Goal: Task Accomplishment & Management: Complete application form

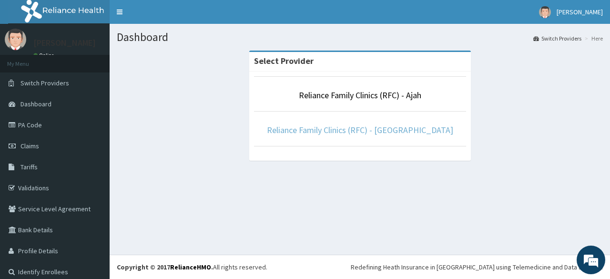
click at [362, 124] on link "Reliance Family Clinics (RFC) - [GEOGRAPHIC_DATA]" at bounding box center [360, 129] width 186 height 11
click at [317, 132] on link "Reliance Family Clinics (RFC) - [GEOGRAPHIC_DATA]" at bounding box center [360, 129] width 186 height 11
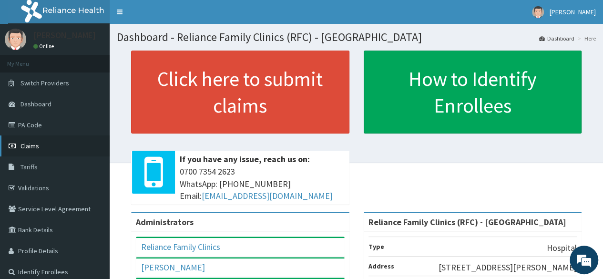
click at [42, 145] on link "Claims" at bounding box center [55, 145] width 110 height 21
click at [34, 119] on link "PA Code" at bounding box center [55, 124] width 110 height 21
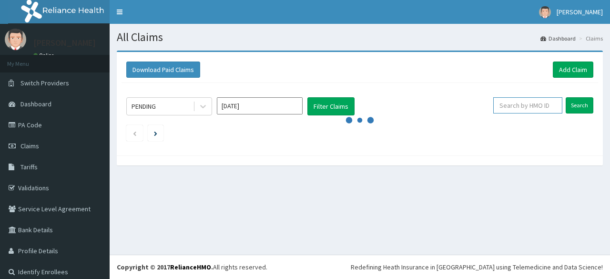
click at [540, 101] on input "text" at bounding box center [527, 105] width 69 height 16
paste input "2508471"
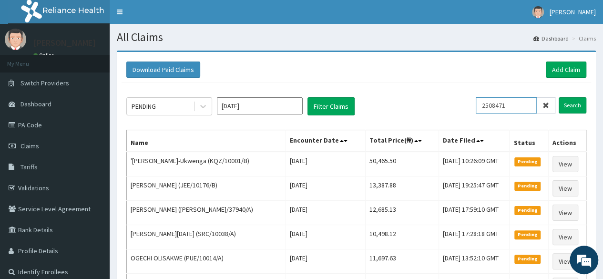
click at [558, 97] on input "Search" at bounding box center [572, 105] width 28 height 16
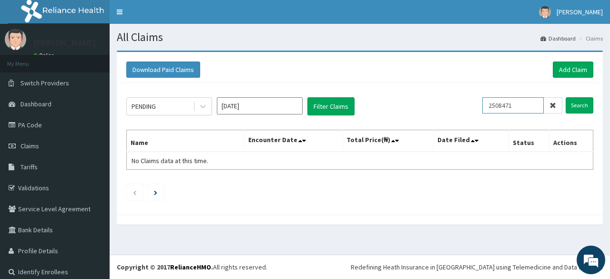
click at [494, 103] on input "2508471" at bounding box center [512, 105] width 61 height 16
paste input "COT/10019/A"
click at [566, 97] on input "Search" at bounding box center [580, 105] width 28 height 16
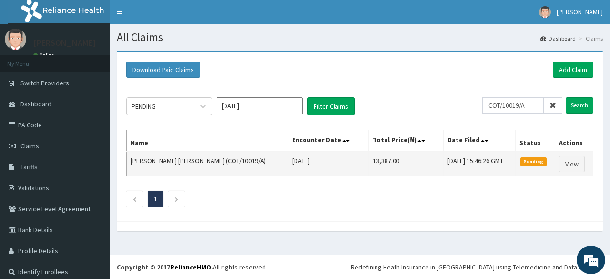
scroll to position [0, 0]
drag, startPoint x: 387, startPoint y: 160, endPoint x: 354, endPoint y: 161, distance: 32.9
click at [354, 161] on tr "ADEYINKA OLUWATIMILEHIN ADEKOYA (COT/10019/A) Wed Sep 10 2025 13,387.00 Wed, 10…" at bounding box center [360, 164] width 466 height 25
copy tr "13,387.00"
click at [575, 163] on link "View" at bounding box center [572, 164] width 26 height 16
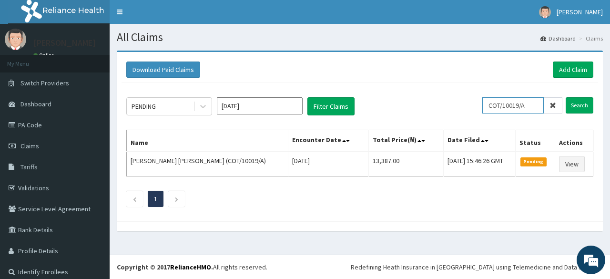
click at [504, 102] on input "COT/10019/A" at bounding box center [512, 105] width 61 height 16
type input "COT/10019/A"
click at [566, 97] on input "Search" at bounding box center [580, 105] width 28 height 16
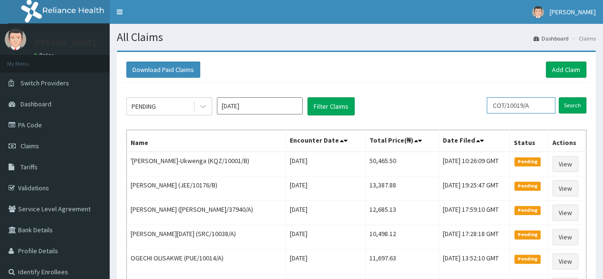
click at [507, 101] on input "COT/10019/A" at bounding box center [520, 105] width 69 height 16
paste input "AEG/10007"
click at [558, 97] on input "Search" at bounding box center [572, 105] width 28 height 16
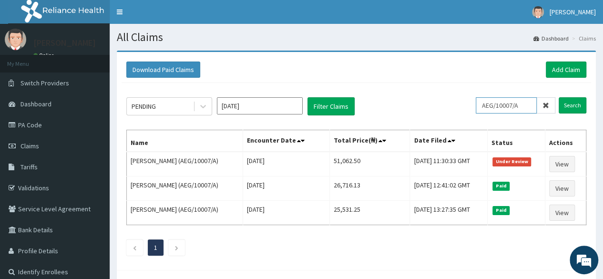
click at [525, 106] on input "AEG/10007/A" at bounding box center [506, 105] width 61 height 16
paste input "CRH/10024"
click at [558, 97] on input "Search" at bounding box center [572, 105] width 28 height 16
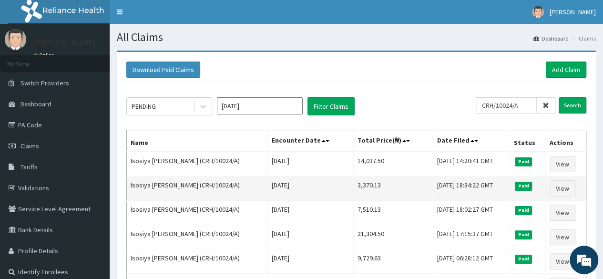
scroll to position [0, 0]
drag, startPoint x: 352, startPoint y: 183, endPoint x: 321, endPoint y: 188, distance: 30.9
click at [353, 188] on td "3,370.13" at bounding box center [393, 188] width 80 height 24
copy td "3,370.13"
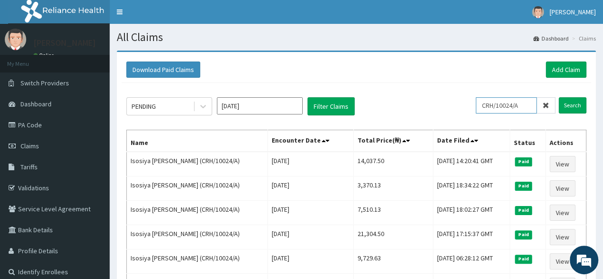
click at [504, 107] on input "CRH/10024/A" at bounding box center [506, 105] width 61 height 16
paste input "AEG/10007"
type input "AEG/10007/A"
click at [558, 97] on input "Search" at bounding box center [572, 105] width 28 height 16
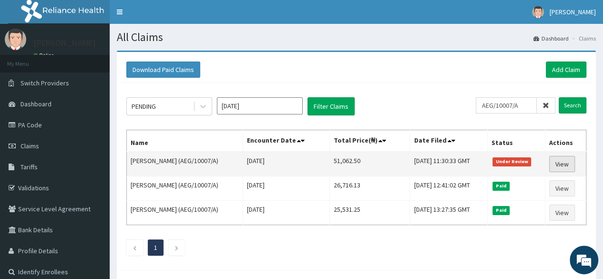
click at [565, 164] on link "View" at bounding box center [562, 164] width 26 height 16
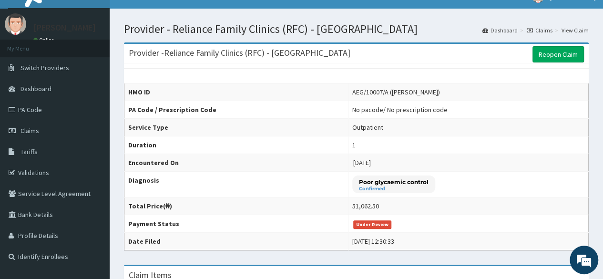
scroll to position [4, 0]
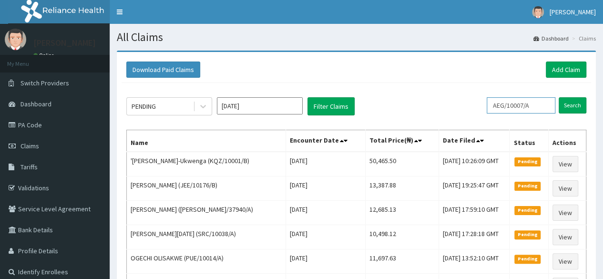
click at [515, 102] on input "AEG/10007/A" at bounding box center [520, 105] width 69 height 16
paste input "SHU/10005"
click at [558, 97] on input "Search" at bounding box center [572, 105] width 28 height 16
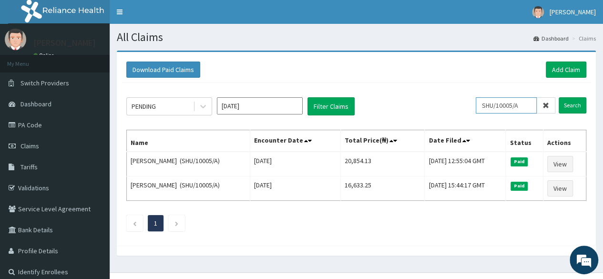
click at [525, 101] on input "SHU/10005/A" at bounding box center [506, 105] width 61 height 16
paste input "AJL"
type input "AJL/10005/A"
click at [558, 97] on input "Search" at bounding box center [572, 105] width 28 height 16
click at [571, 109] on input "Search" at bounding box center [572, 105] width 28 height 16
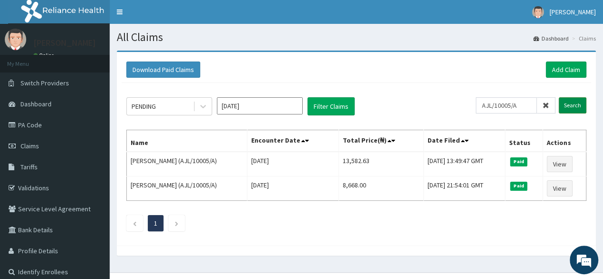
click at [574, 111] on input "Search" at bounding box center [572, 105] width 28 height 16
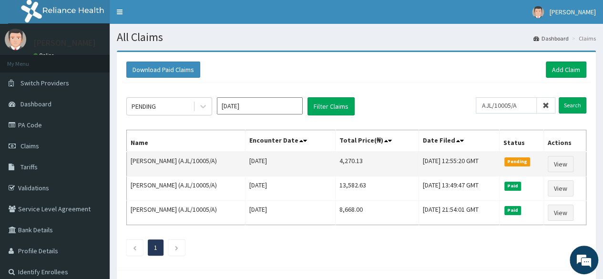
drag, startPoint x: 354, startPoint y: 162, endPoint x: 327, endPoint y: 164, distance: 27.7
click at [327, 164] on tr "MOPELOLA AKOJENU (AJL/10005/A) Sat Sep 13 2025 4,270.13 Sat, 13 Sep 2025 12:55:…" at bounding box center [356, 164] width 459 height 25
drag, startPoint x: 360, startPoint y: 161, endPoint x: 327, endPoint y: 162, distance: 33.4
click at [327, 162] on tr "MOPELOLA AKOJENU (AJL/10005/A) Sat Sep 13 2025 4,270.13 Sat, 13 Sep 2025 12:55:…" at bounding box center [356, 164] width 459 height 25
copy tr "4,270.13"
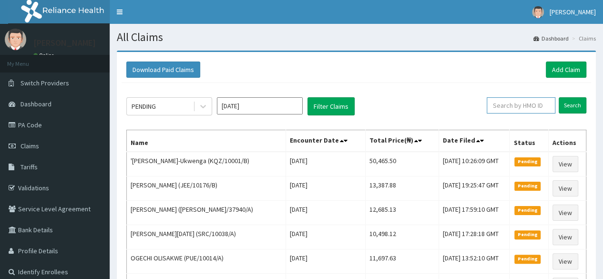
click at [529, 110] on input "text" at bounding box center [520, 105] width 69 height 16
click at [557, 74] on link "Add Claim" at bounding box center [566, 69] width 41 height 16
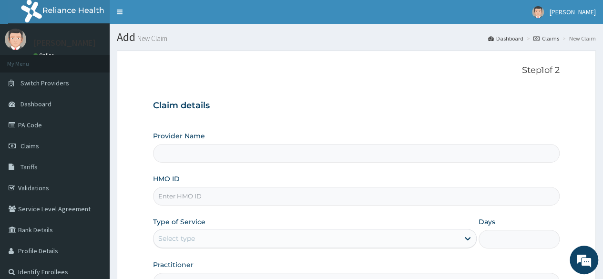
click at [221, 194] on input "HMO ID" at bounding box center [356, 196] width 406 height 19
paste input "AJL/10005/A"
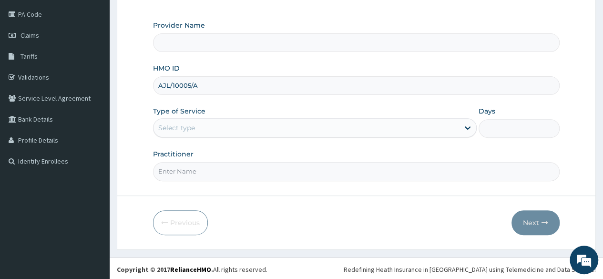
type input "AJL/10005/A"
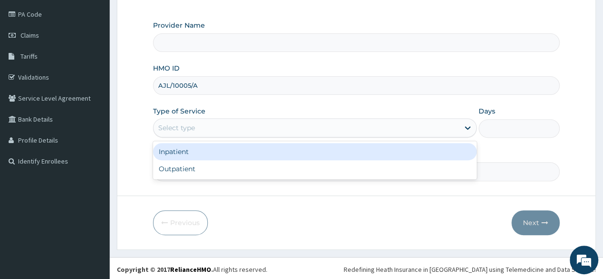
click at [225, 130] on div "Select type" at bounding box center [305, 127] width 305 height 15
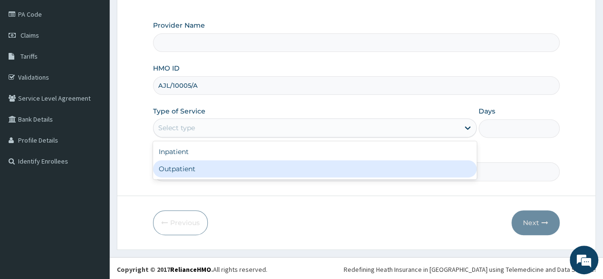
click at [211, 168] on div "Outpatient" at bounding box center [315, 168] width 324 height 17
type input "1"
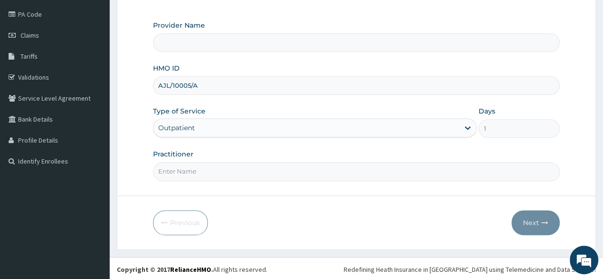
click at [211, 168] on input "Practitioner" at bounding box center [356, 171] width 406 height 19
type input "LOCUM"
click at [537, 213] on button "Next" at bounding box center [535, 222] width 48 height 25
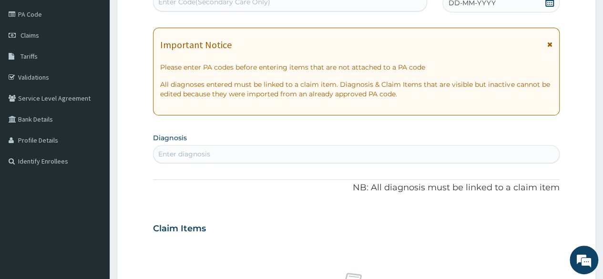
click at [463, 9] on div "DD-MM-YYYY" at bounding box center [500, 2] width 117 height 19
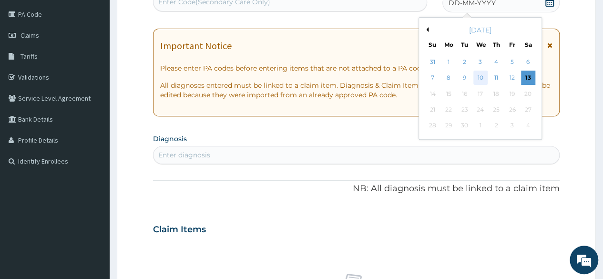
scroll to position [0, 0]
click at [526, 77] on div "13" at bounding box center [527, 78] width 14 height 14
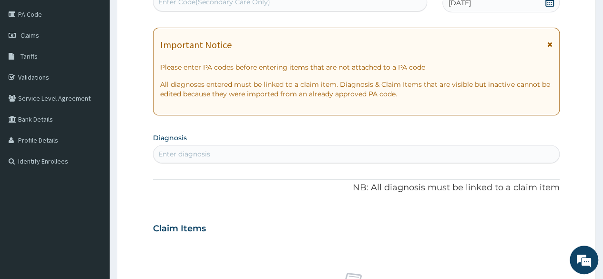
click at [313, 149] on div "Enter diagnosis" at bounding box center [355, 153] width 405 height 15
type input "INSOM"
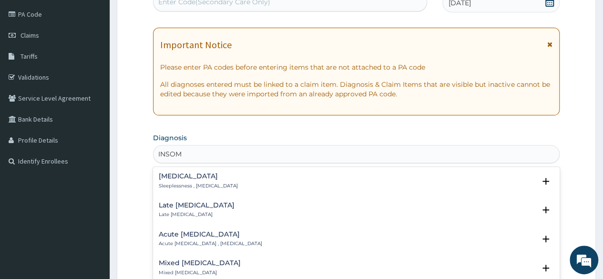
click at [172, 187] on p "Sleeplessness , [MEDICAL_DATA]" at bounding box center [198, 185] width 79 height 7
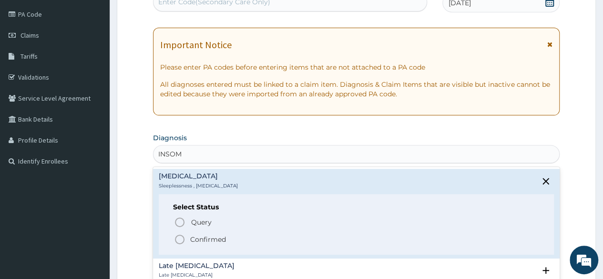
click at [193, 237] on p "Confirmed" at bounding box center [208, 239] width 36 height 10
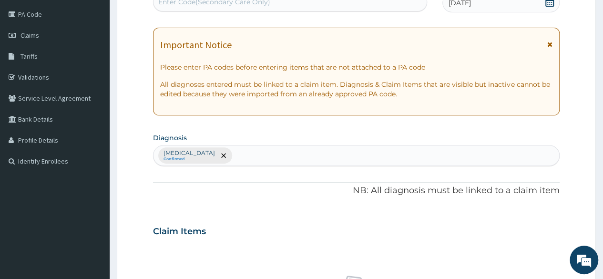
scroll to position [406, 0]
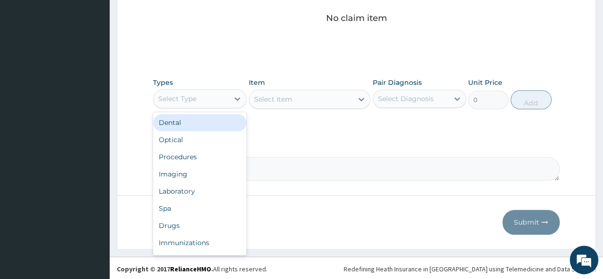
click at [217, 101] on div "Select Type" at bounding box center [190, 98] width 75 height 15
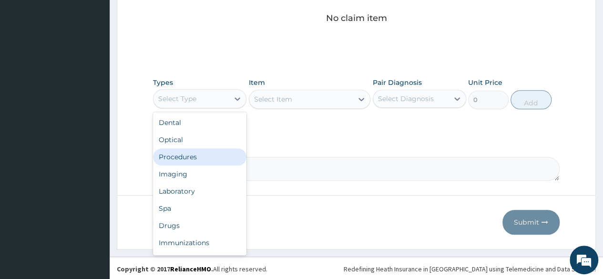
click at [204, 157] on div "Procedures" at bounding box center [199, 156] width 93 height 17
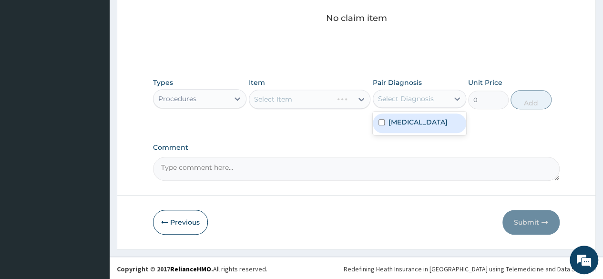
click at [405, 96] on div "Select Diagnosis" at bounding box center [406, 99] width 56 height 10
click at [414, 123] on label "[MEDICAL_DATA]" at bounding box center [417, 122] width 59 height 10
checkbox input "true"
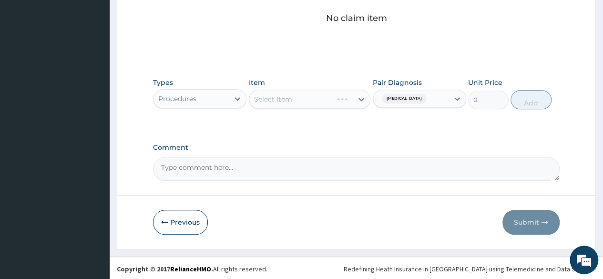
click at [297, 103] on div "Select Item" at bounding box center [310, 99] width 122 height 19
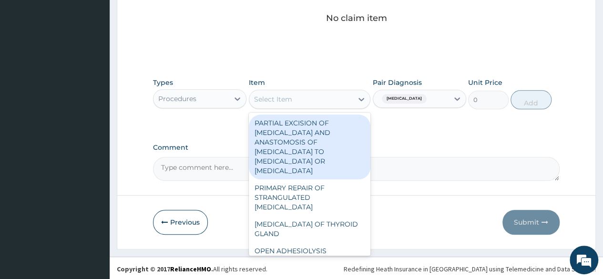
click at [297, 103] on div "Select Item" at bounding box center [301, 98] width 104 height 15
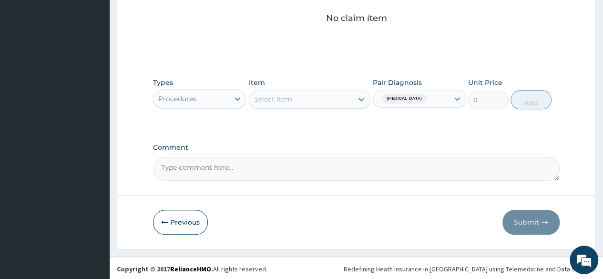
click at [297, 103] on div "Select Item" at bounding box center [301, 98] width 104 height 15
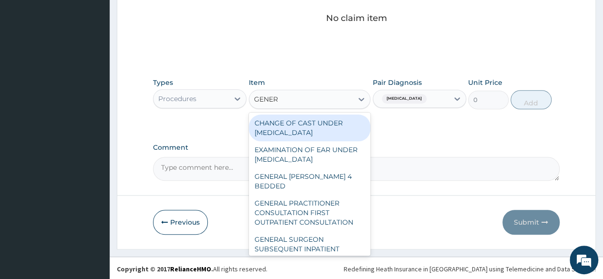
type input "GENERA"
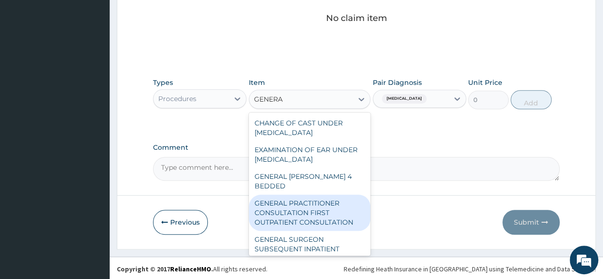
click at [295, 209] on div "GENERAL PRACTITIONER CONSULTATION FIRST OUTPATIENT CONSULTATION" at bounding box center [310, 212] width 122 height 36
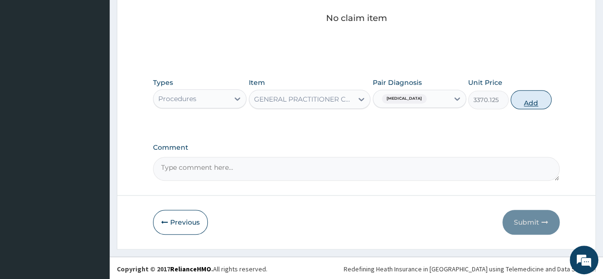
click at [534, 97] on button "Add" at bounding box center [530, 99] width 41 height 19
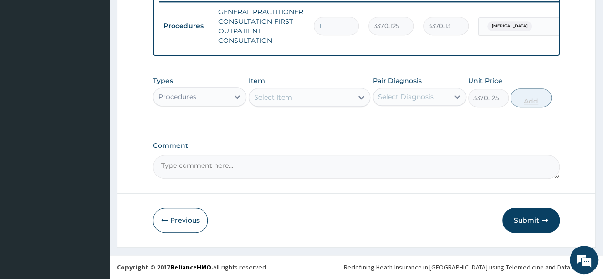
type input "0"
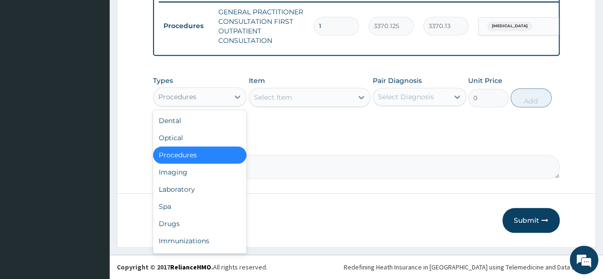
click at [217, 105] on div "Procedures" at bounding box center [199, 96] width 93 height 19
click at [182, 223] on div "Drugs" at bounding box center [199, 223] width 93 height 17
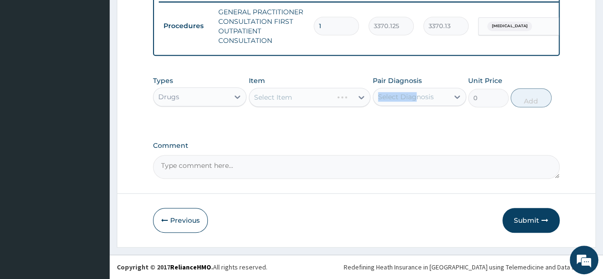
drag, startPoint x: 413, startPoint y: 88, endPoint x: 414, endPoint y: 101, distance: 13.4
click at [414, 101] on div "Pair Diagnosis Select Diagnosis" at bounding box center [419, 91] width 93 height 31
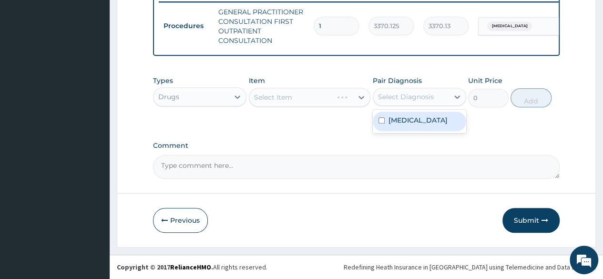
click at [414, 101] on div "Select Diagnosis" at bounding box center [406, 97] width 56 height 10
click at [410, 118] on label "[MEDICAL_DATA]" at bounding box center [417, 120] width 59 height 10
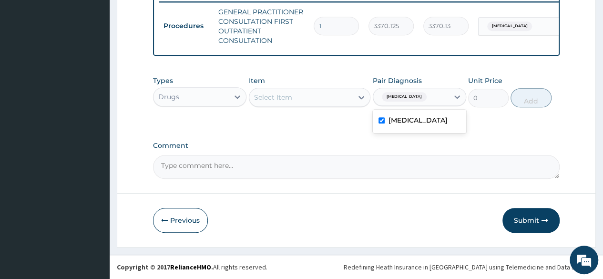
click at [410, 118] on label "[MEDICAL_DATA]" at bounding box center [417, 120] width 59 height 10
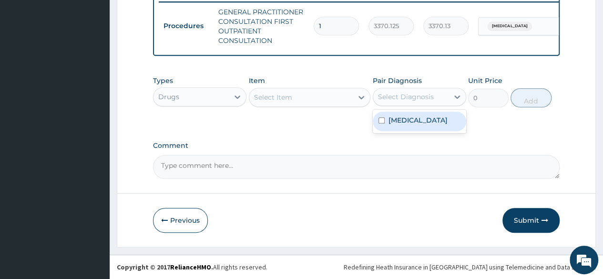
click at [377, 124] on div "[MEDICAL_DATA]" at bounding box center [419, 121] width 93 height 20
checkbox input "true"
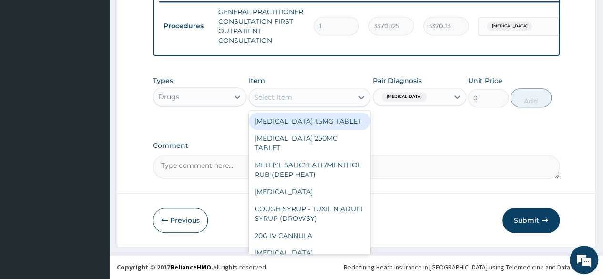
click at [261, 103] on div "Select Item" at bounding box center [301, 97] width 104 height 15
click at [273, 100] on div "Select Item" at bounding box center [273, 97] width 38 height 10
paste input "[MEDICAL_DATA]"
type input "[MEDICAL_DATA]"
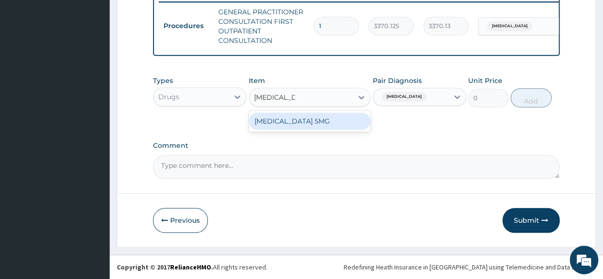
click at [300, 122] on div "[MEDICAL_DATA] 5MG" at bounding box center [310, 120] width 122 height 17
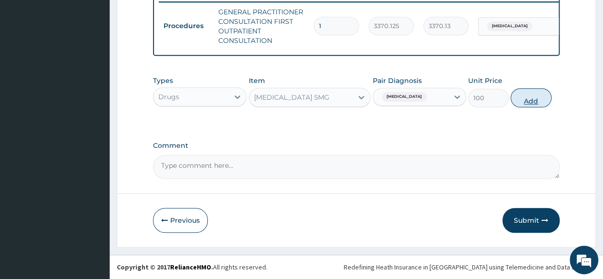
click at [532, 98] on button "Add" at bounding box center [530, 97] width 41 height 19
type input "0"
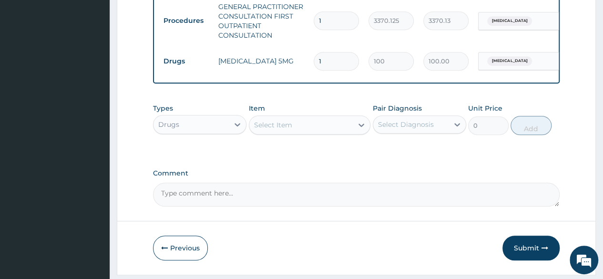
click at [329, 57] on input "1" at bounding box center [336, 61] width 45 height 19
type input "0.00"
type input "3"
type input "300.00"
type input "3"
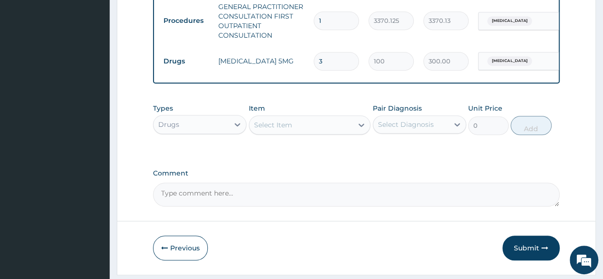
click at [319, 154] on div "Types Drugs Item Select Item Pair Diagnosis Select Diagnosis Unit Price 0 Add" at bounding box center [356, 126] width 406 height 55
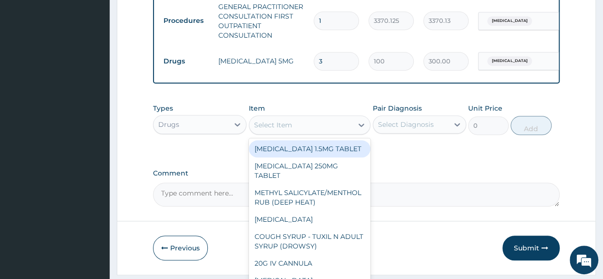
click at [323, 132] on div "Select Item" at bounding box center [301, 124] width 104 height 15
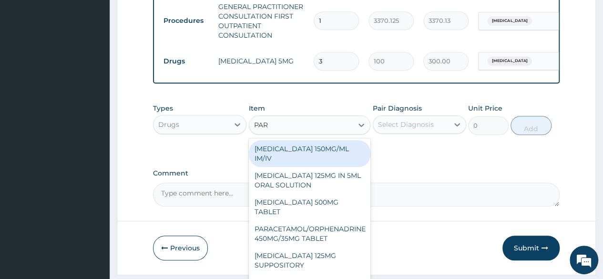
type input "PARA"
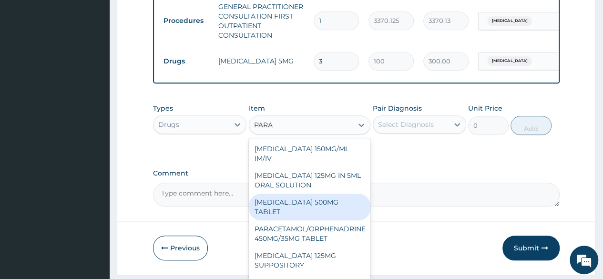
click at [294, 210] on div "PARACETAMOL 500MG TABLET" at bounding box center [310, 206] width 122 height 27
type input "30"
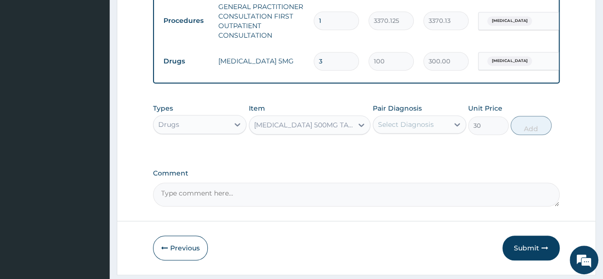
click at [433, 132] on div "Select Diagnosis" at bounding box center [410, 124] width 75 height 15
click at [412, 159] on div "Insomnia" at bounding box center [419, 149] width 93 height 20
checkbox input "true"
click at [530, 128] on button "Add" at bounding box center [530, 125] width 41 height 19
type input "0"
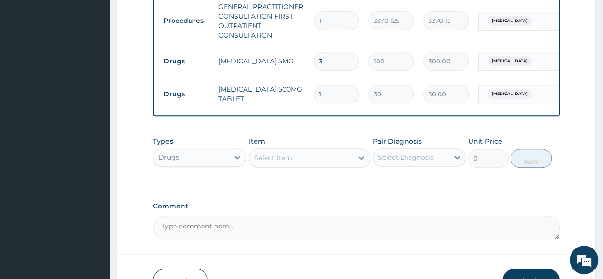
click at [328, 95] on input "1" at bounding box center [336, 94] width 45 height 19
type input "10"
type input "300.00"
click at [314, 210] on label "Comment" at bounding box center [356, 206] width 406 height 8
click at [314, 215] on textarea "Comment" at bounding box center [356, 227] width 406 height 24
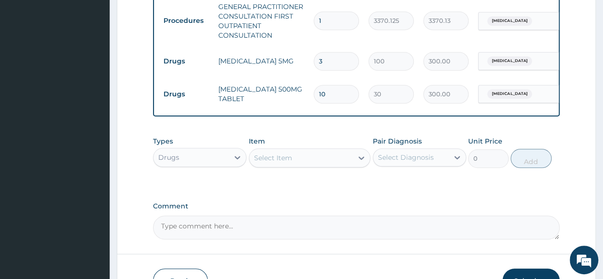
click at [339, 97] on input "10" at bounding box center [336, 94] width 45 height 19
type input "1"
type input "30.00"
type input "0.00"
type input "2"
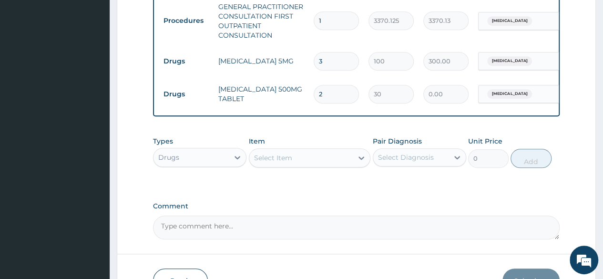
type input "60.00"
type input "20"
type input "600.00"
type input "20"
click at [300, 224] on textarea "Comment" at bounding box center [356, 227] width 406 height 24
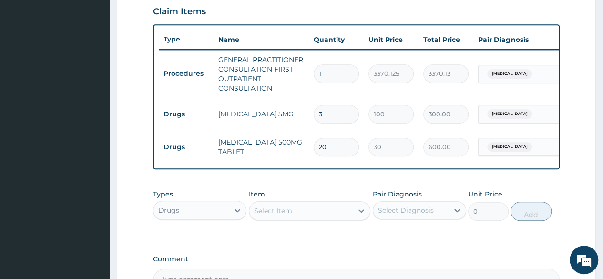
scroll to position [449, 0]
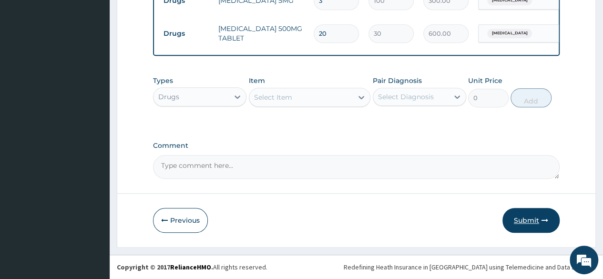
click at [544, 223] on icon "button" at bounding box center [544, 220] width 7 height 7
